Goal: Information Seeking & Learning: Find specific fact

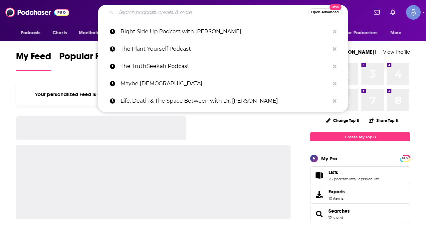
click at [245, 14] on input "Search podcasts, credits, & more..." at bounding box center [212, 12] width 192 height 11
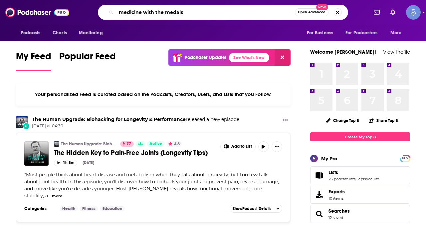
type input "medicine with the medals"
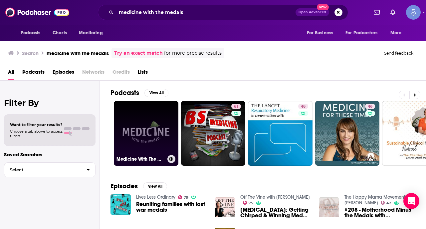
click at [145, 124] on link "Medicine With The Medals" at bounding box center [146, 133] width 65 height 65
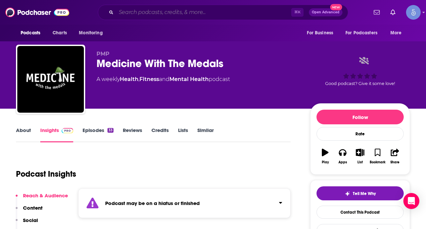
click at [172, 15] on input "Search podcasts, credits, & more..." at bounding box center [203, 12] width 175 height 11
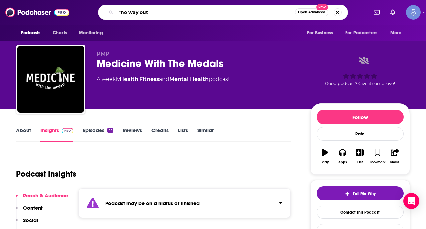
type input ""no way out""
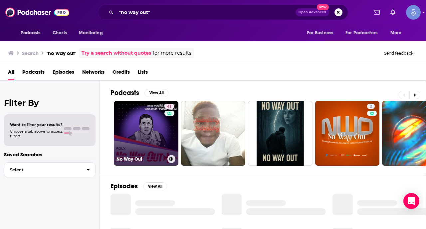
click at [137, 109] on link "41 No Way Out" at bounding box center [146, 133] width 65 height 65
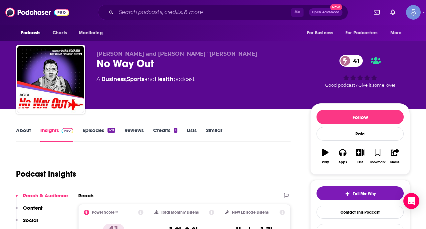
click at [25, 129] on link "About" at bounding box center [23, 134] width 15 height 15
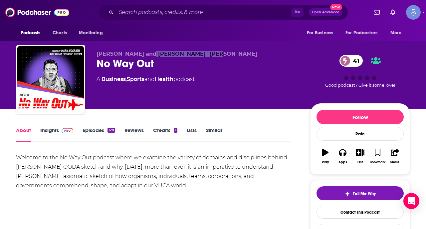
drag, startPoint x: 151, startPoint y: 53, endPoint x: 207, endPoint y: 55, distance: 55.9
click at [207, 55] on span "[PERSON_NAME] and [PERSON_NAME] "[PERSON_NAME]" at bounding box center [176, 54] width 161 height 6
copy span "[PERSON_NAME] "Ponch" [PERSON_NAME]"
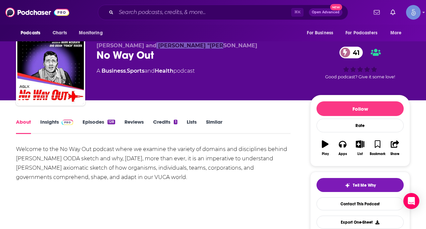
scroll to position [11, 0]
